Goal: Answer question/provide support

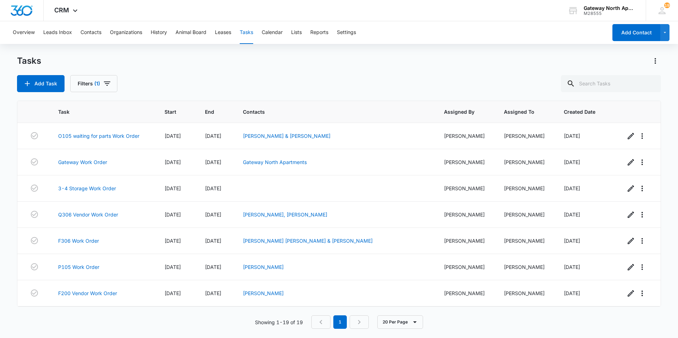
click at [284, 84] on div "Add Task Filters (1)" at bounding box center [339, 83] width 644 height 17
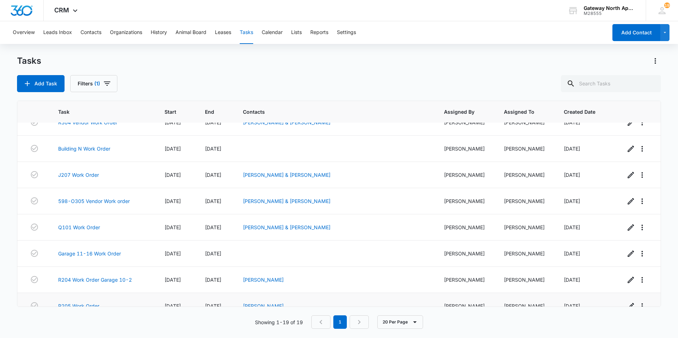
scroll to position [315, 0]
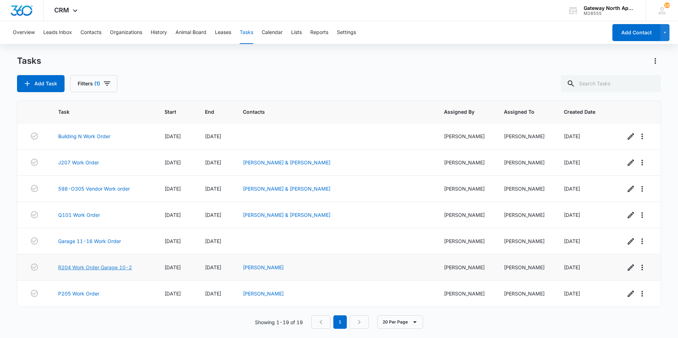
click at [108, 268] on link "R204 Work Order Garage 10-2" at bounding box center [95, 267] width 74 height 7
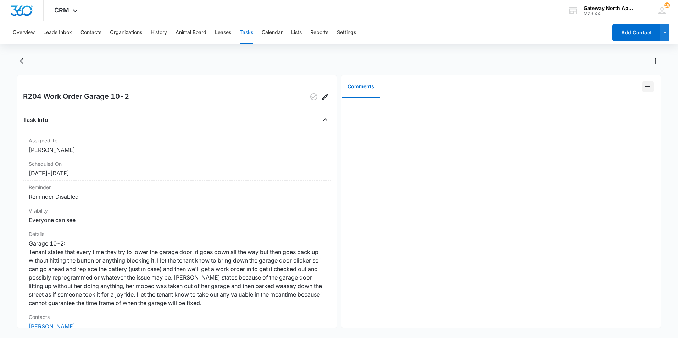
click at [644, 90] on icon "Add Comment" at bounding box center [648, 87] width 9 height 9
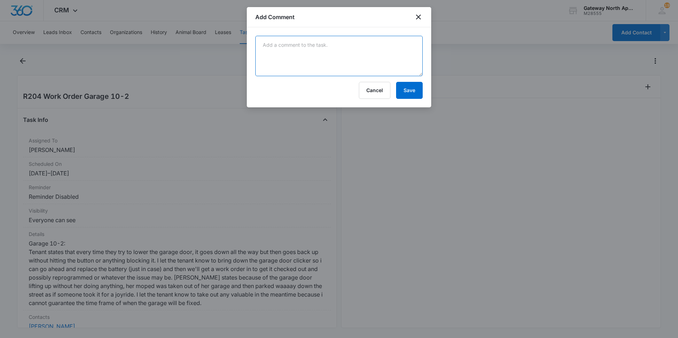
click at [333, 62] on textarea at bounding box center [338, 56] width 167 height 40
type textarea "the Lazer on the left side is broken"
click at [413, 88] on button "Save" at bounding box center [409, 90] width 27 height 17
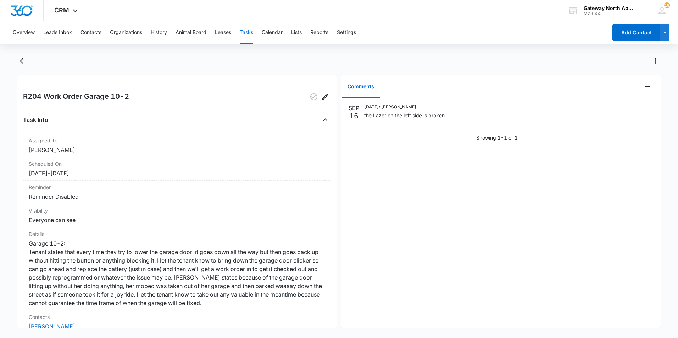
drag, startPoint x: 363, startPoint y: 172, endPoint x: 349, endPoint y: 163, distance: 16.2
click at [349, 163] on div "SEP 16 09/16/2025 • Derek Stellway the Lazer on the left side is broken Showing…" at bounding box center [501, 213] width 319 height 230
